Goal: Task Accomplishment & Management: Use online tool/utility

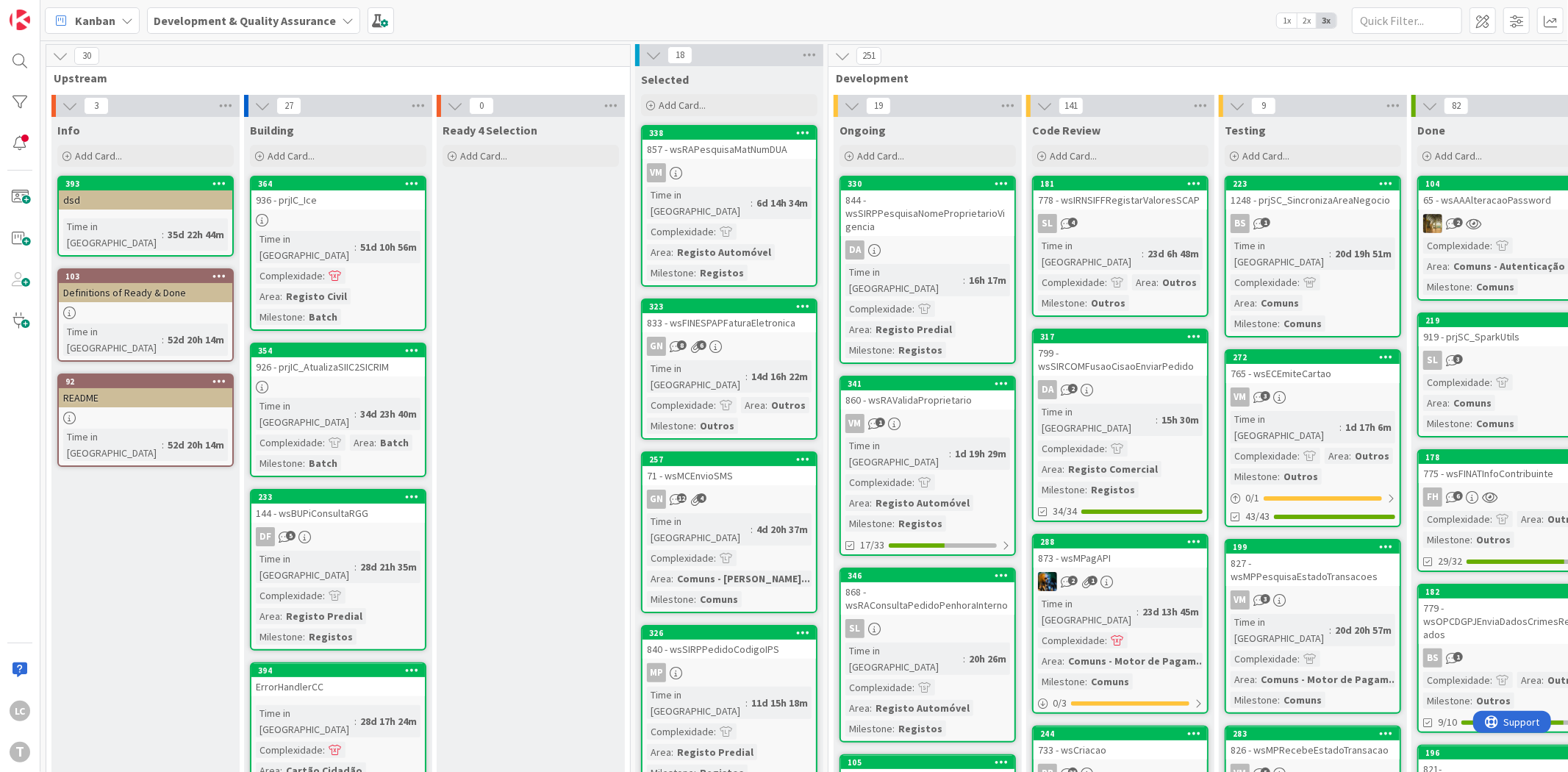
click at [1323, 197] on div "1248 - prjSC_SincronizaAreaNegocio" at bounding box center [1312, 200] width 173 height 19
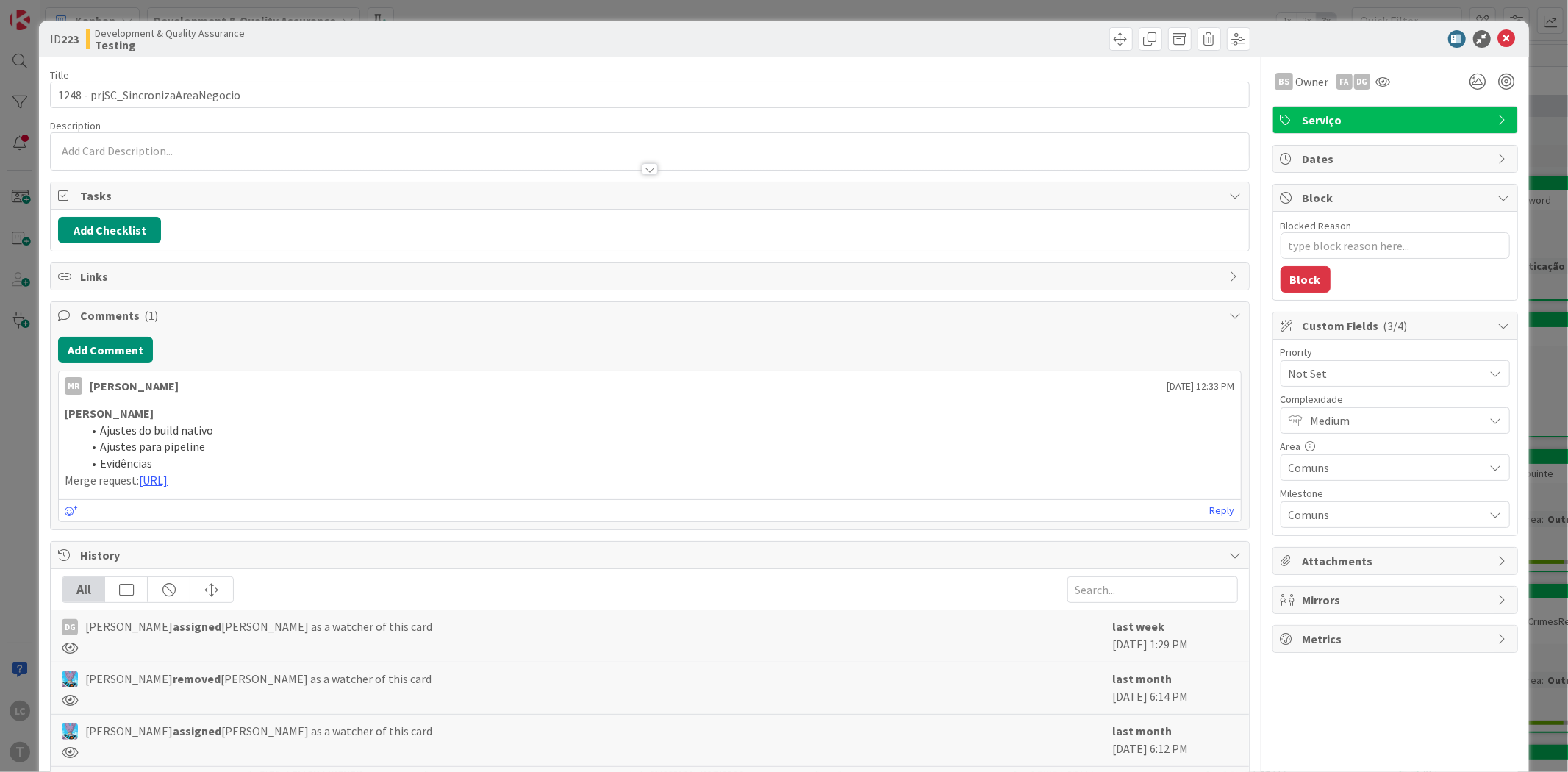
click at [1533, 149] on div "ID 223 Development & Quality Assurance Testing Title 34 / 128 1248 - prjSC_Sinc…" at bounding box center [784, 386] width 1568 height 772
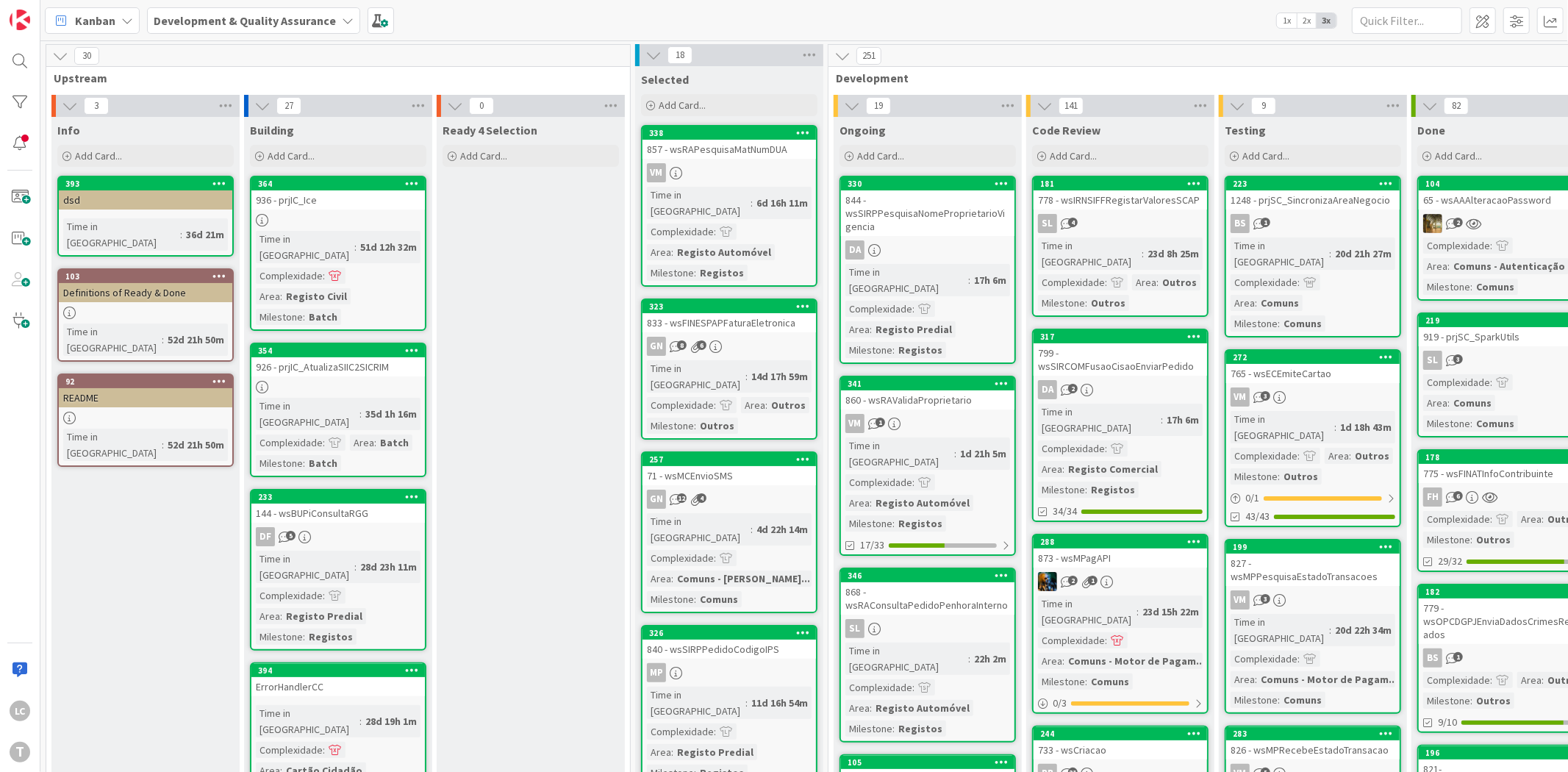
click at [1314, 363] on div "765 - wsECEmiteCartao" at bounding box center [1312, 373] width 173 height 19
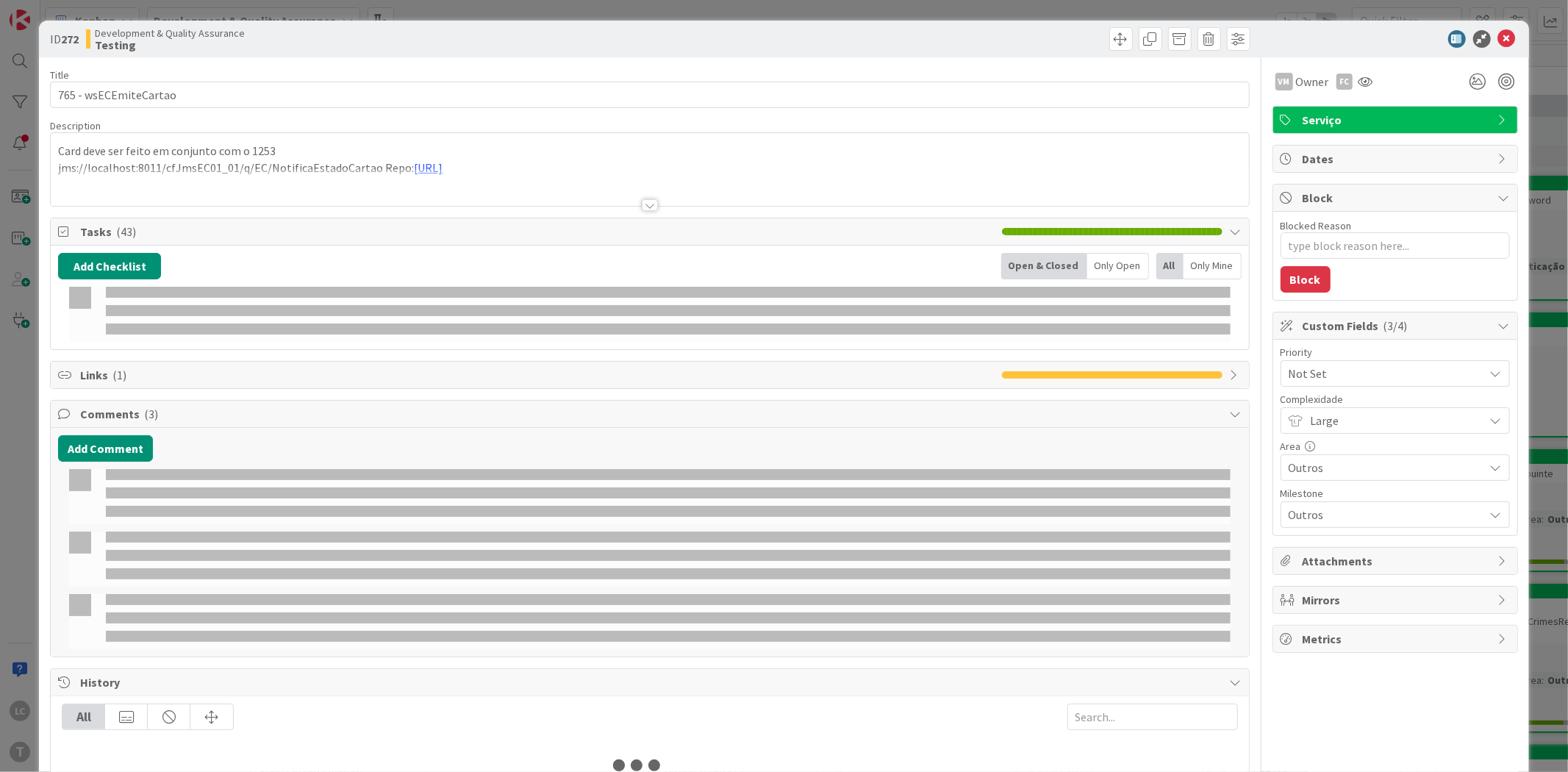
type textarea "x"
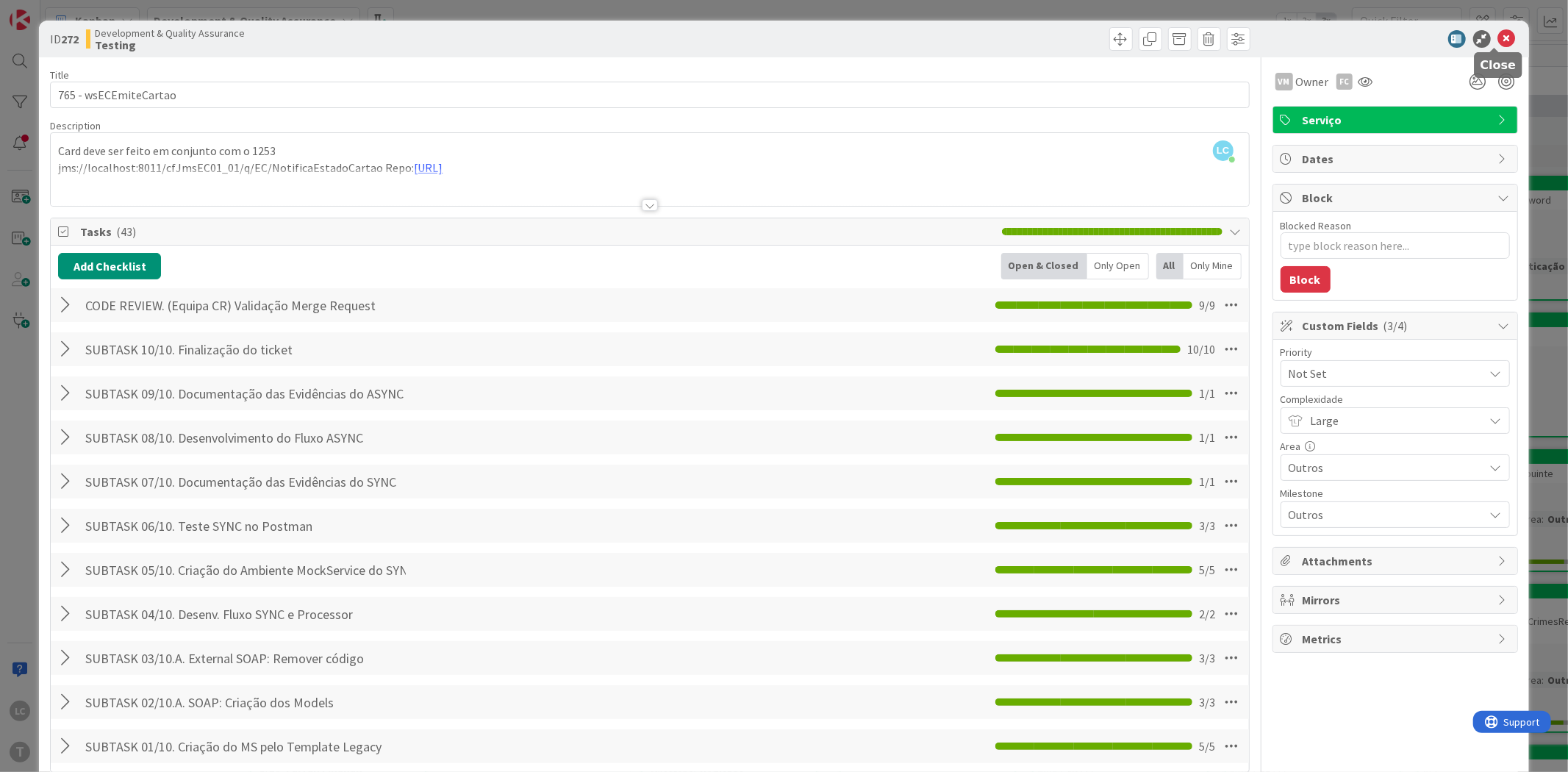
click at [1498, 40] on icon at bounding box center [1506, 39] width 17 height 17
